Goal: Use online tool/utility: Utilize a website feature to perform a specific function

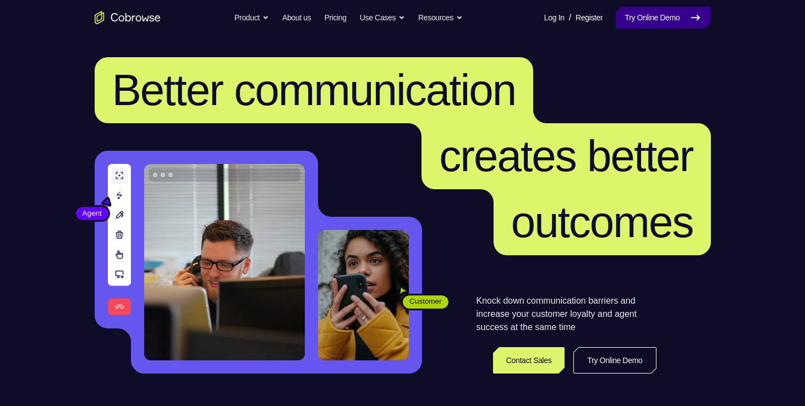
click at [689, 26] on link "Try Online Demo" at bounding box center [662, 18] width 95 height 22
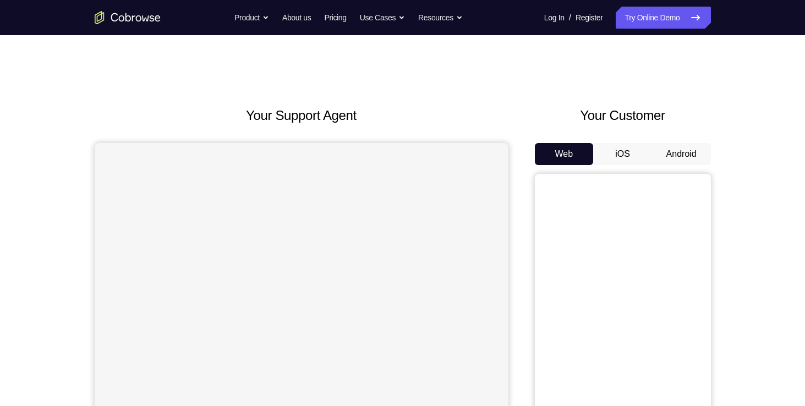
click at [622, 161] on button "iOS" at bounding box center [622, 154] width 59 height 22
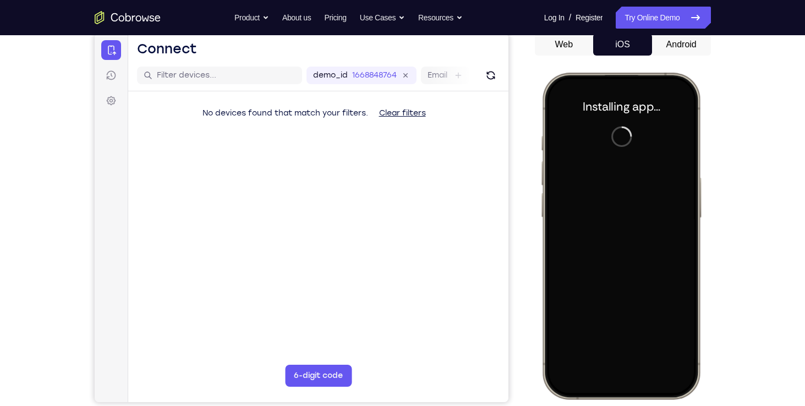
scroll to position [110, 0]
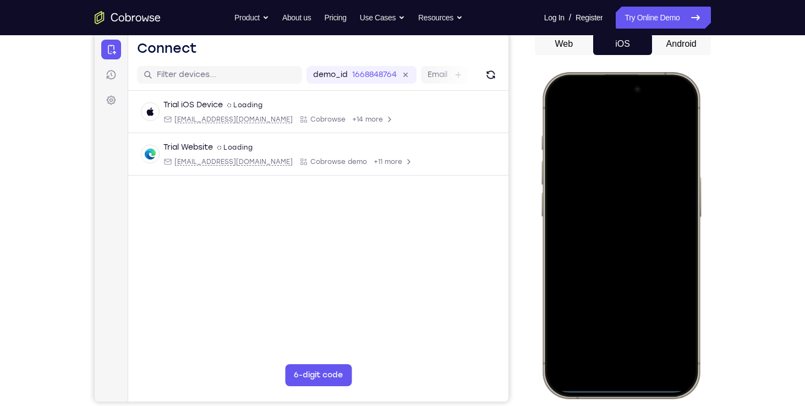
drag, startPoint x: 574, startPoint y: 82, endPoint x: 606, endPoint y: 298, distance: 218.4
click at [606, 298] on div at bounding box center [620, 235] width 145 height 314
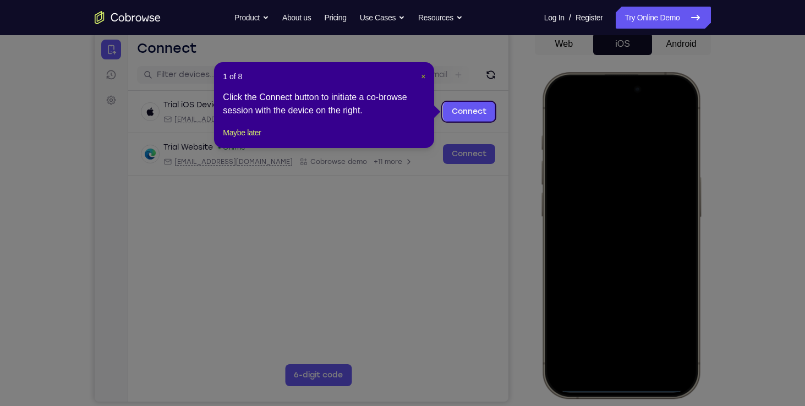
click at [423, 75] on span "×" at bounding box center [423, 76] width 4 height 9
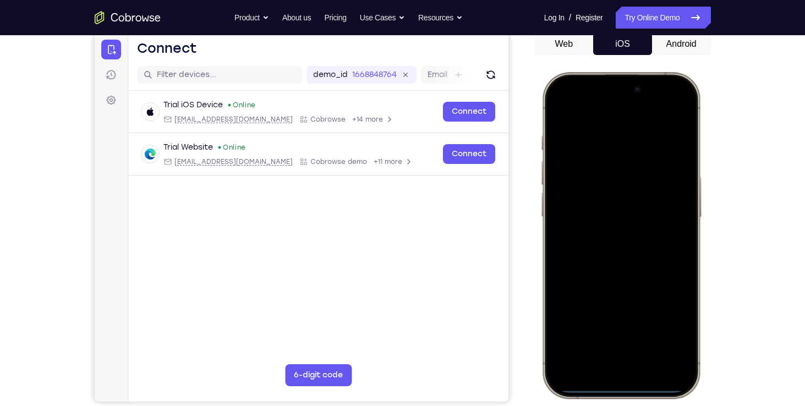
click at [636, 254] on div at bounding box center [620, 235] width 145 height 314
click at [668, 109] on div at bounding box center [620, 235] width 145 height 314
click at [611, 163] on div at bounding box center [620, 235] width 145 height 314
click at [606, 169] on div at bounding box center [620, 235] width 145 height 314
click at [609, 351] on div at bounding box center [620, 235] width 145 height 314
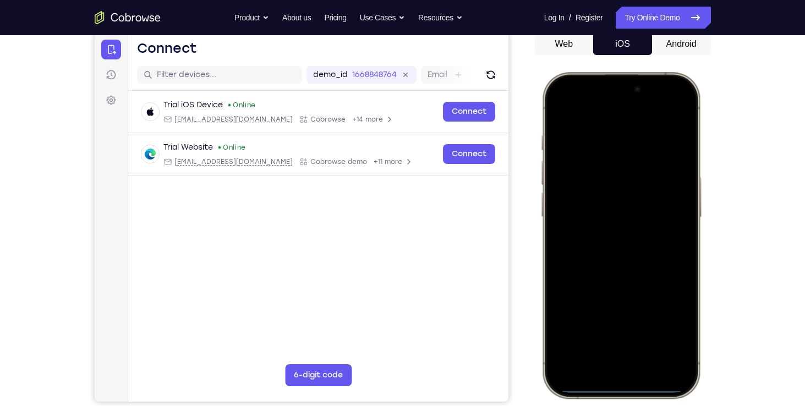
click at [609, 253] on div at bounding box center [620, 235] width 145 height 314
click at [595, 192] on div at bounding box center [620, 235] width 145 height 314
click at [594, 190] on div at bounding box center [620, 235] width 145 height 314
click at [594, 213] on div at bounding box center [620, 235] width 145 height 314
click at [650, 244] on div at bounding box center [620, 235] width 145 height 314
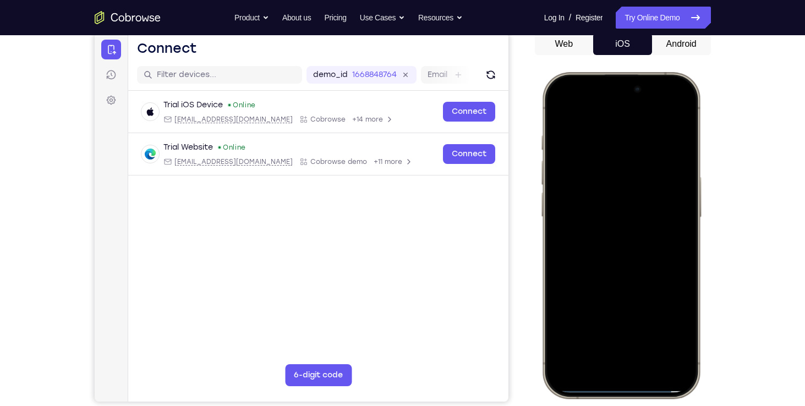
click at [646, 331] on div at bounding box center [620, 235] width 145 height 314
click at [637, 290] on div at bounding box center [620, 235] width 145 height 314
click at [634, 286] on div at bounding box center [620, 235] width 145 height 314
click at [648, 336] on div at bounding box center [620, 235] width 145 height 314
click at [564, 108] on div at bounding box center [620, 235] width 145 height 314
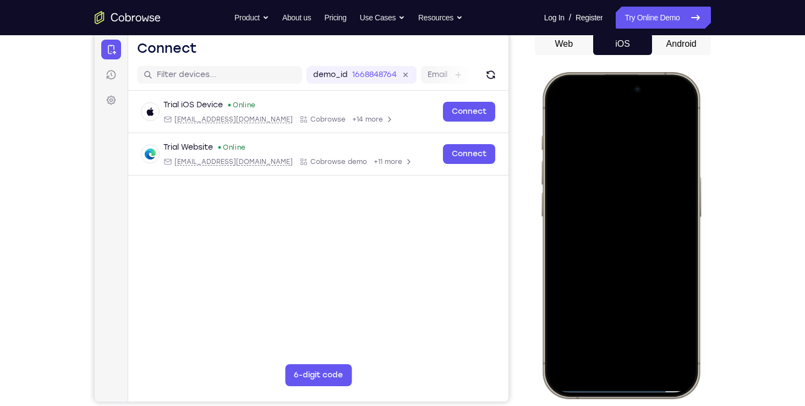
click at [604, 136] on div at bounding box center [620, 235] width 145 height 314
click at [656, 327] on div at bounding box center [620, 235] width 145 height 314
click at [676, 327] on div at bounding box center [620, 235] width 145 height 314
click at [675, 332] on div at bounding box center [620, 235] width 145 height 314
click at [657, 330] on div at bounding box center [620, 235] width 145 height 314
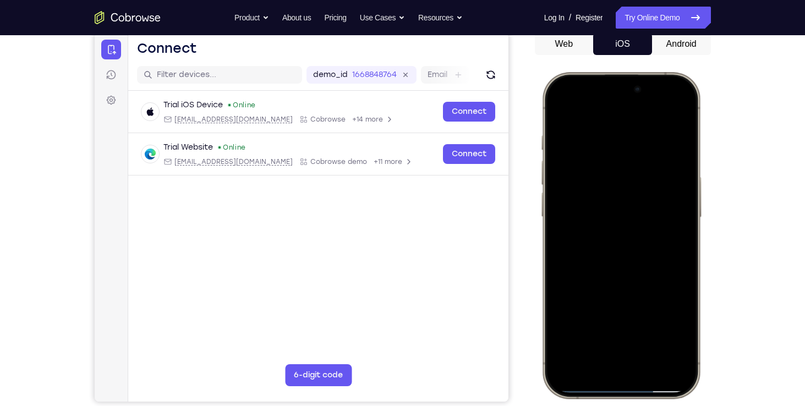
click at [654, 327] on div at bounding box center [620, 235] width 145 height 314
click at [656, 328] on div at bounding box center [620, 235] width 145 height 314
click at [675, 113] on div at bounding box center [620, 235] width 145 height 314
click at [650, 144] on div at bounding box center [620, 235] width 145 height 314
click at [669, 113] on div at bounding box center [620, 235] width 145 height 314
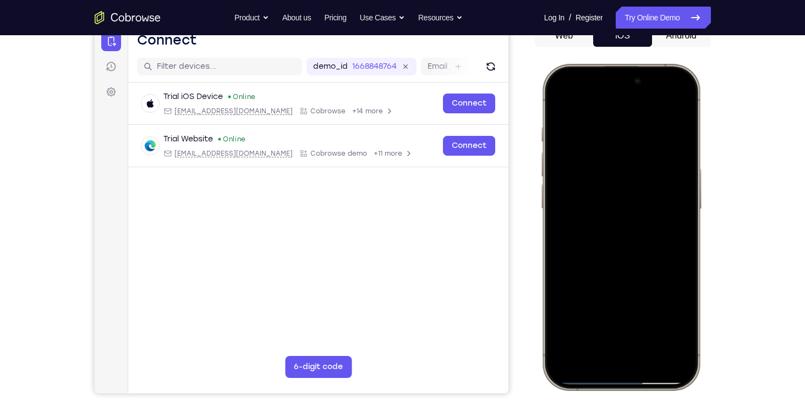
scroll to position [119, 0]
click at [571, 325] on div at bounding box center [620, 226] width 145 height 314
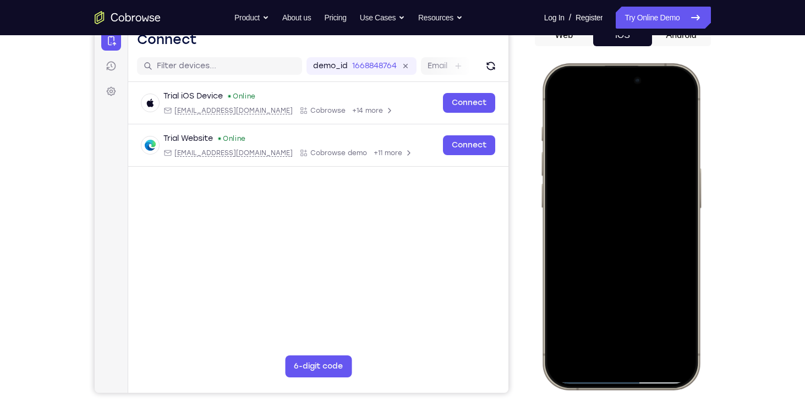
click at [571, 325] on div at bounding box center [620, 226] width 145 height 314
click at [677, 348] on div at bounding box center [620, 226] width 145 height 314
click at [601, 119] on div at bounding box center [620, 226] width 145 height 314
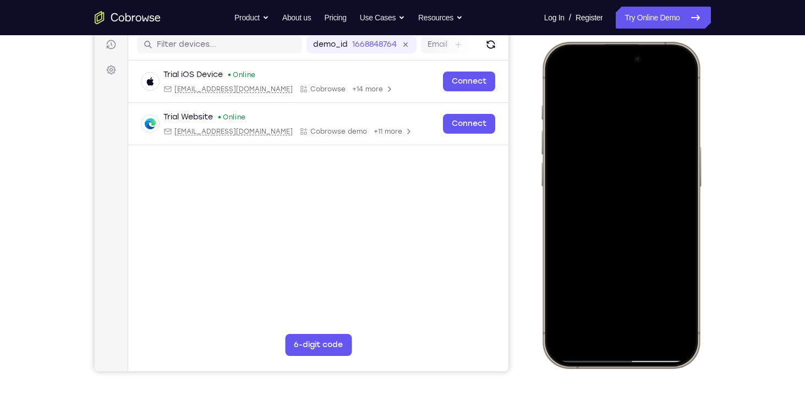
scroll to position [130, 0]
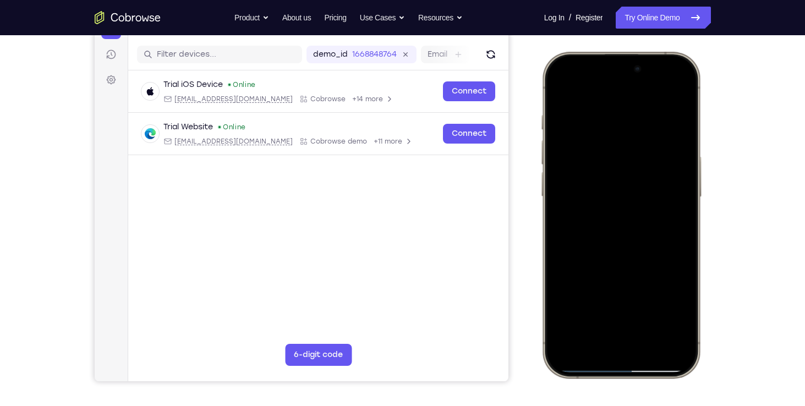
click at [672, 94] on div at bounding box center [620, 215] width 145 height 314
click at [674, 109] on div at bounding box center [620, 215] width 145 height 314
click at [674, 92] on div at bounding box center [620, 215] width 145 height 314
click at [646, 313] on div at bounding box center [620, 215] width 145 height 314
drag, startPoint x: 631, startPoint y: 145, endPoint x: 620, endPoint y: 147, distance: 11.8
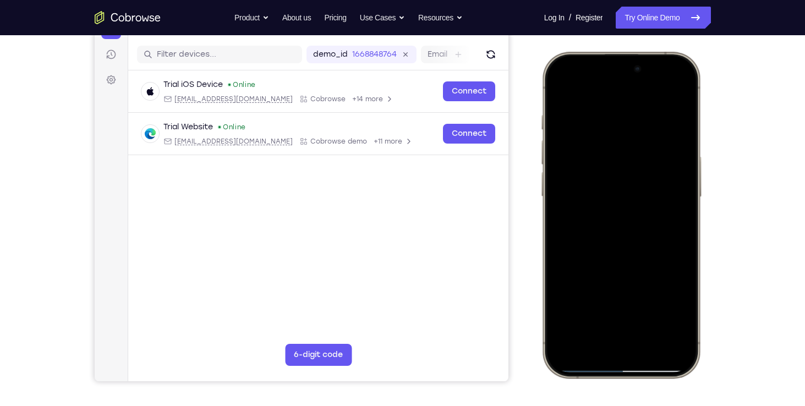
click at [620, 147] on div at bounding box center [620, 215] width 145 height 314
drag, startPoint x: 660, startPoint y: 150, endPoint x: 603, endPoint y: 160, distance: 58.1
click at [603, 160] on div at bounding box center [620, 215] width 145 height 314
drag, startPoint x: 635, startPoint y: 149, endPoint x: 552, endPoint y: 175, distance: 87.1
click at [552, 175] on div at bounding box center [620, 215] width 145 height 314
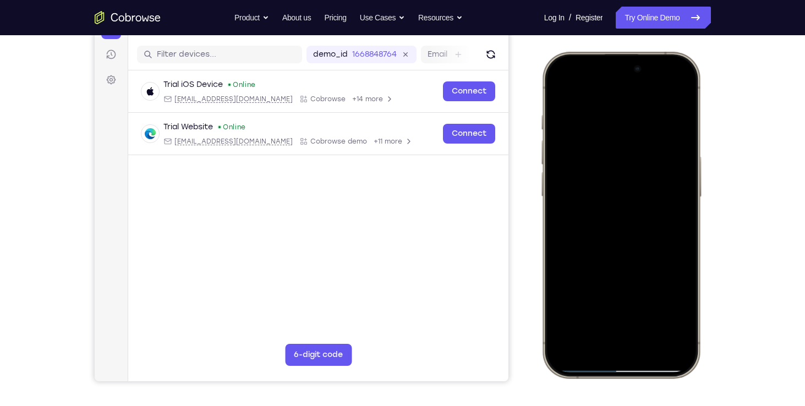
click at [562, 85] on div at bounding box center [620, 215] width 145 height 314
click at [615, 196] on div at bounding box center [620, 215] width 145 height 314
click at [651, 316] on div at bounding box center [620, 215] width 145 height 314
click at [651, 313] on div at bounding box center [620, 215] width 145 height 314
click at [606, 188] on div at bounding box center [620, 215] width 145 height 314
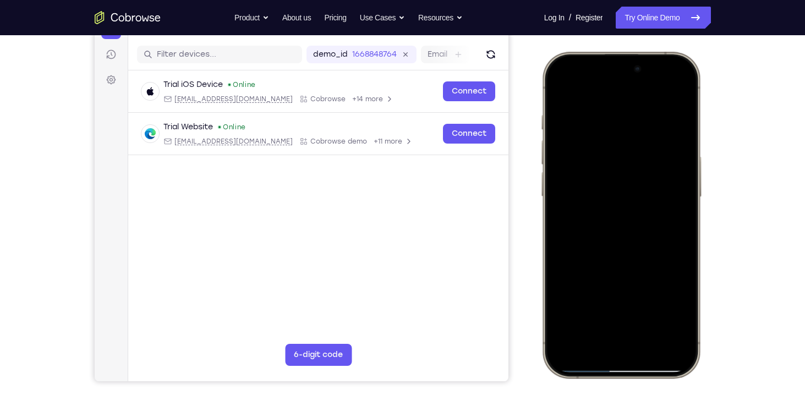
click at [558, 90] on div at bounding box center [620, 215] width 145 height 314
click at [556, 91] on div at bounding box center [620, 215] width 145 height 314
click at [602, 188] on div at bounding box center [620, 215] width 145 height 314
click at [651, 314] on div at bounding box center [620, 215] width 145 height 314
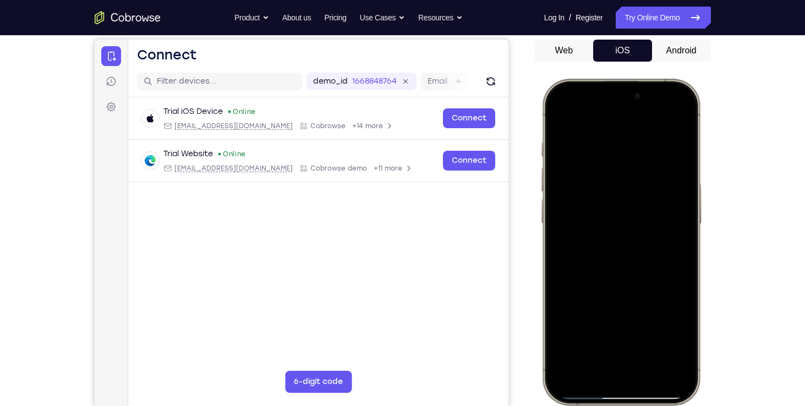
click at [591, 220] on div at bounding box center [620, 242] width 145 height 314
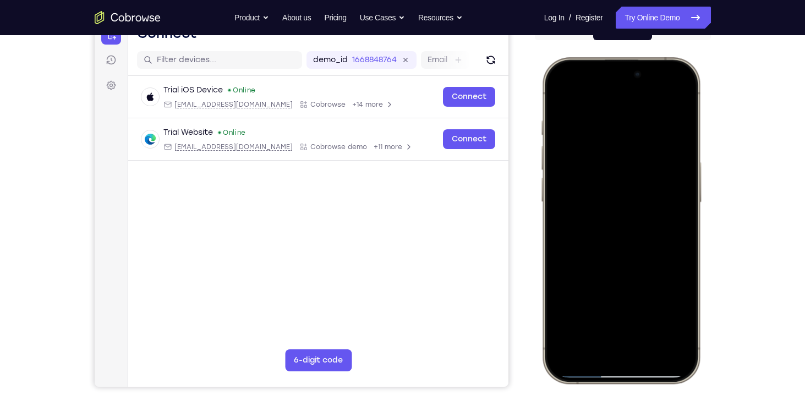
scroll to position [127, 0]
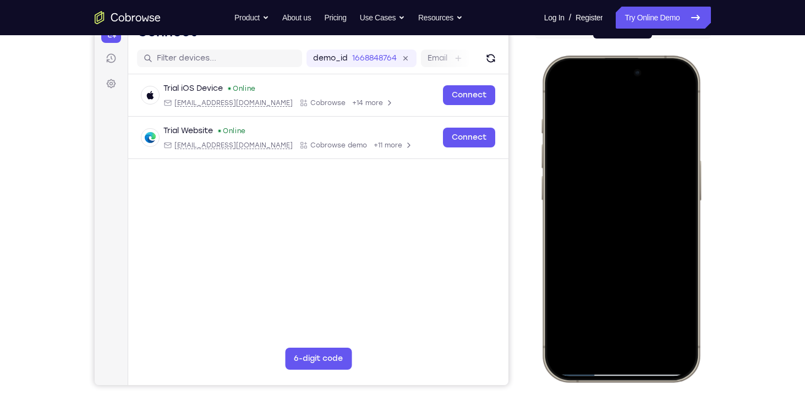
click at [559, 94] on div at bounding box center [620, 219] width 145 height 314
